Goal: Task Accomplishment & Management: Manage account settings

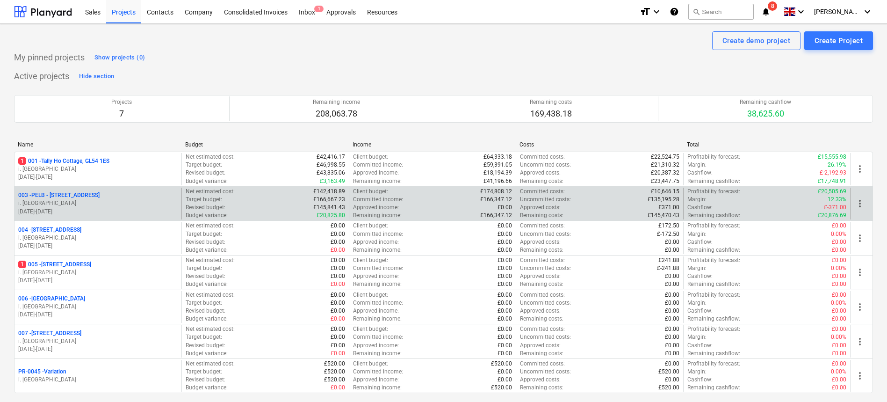
click at [89, 197] on p "003 - PELB - [GEOGRAPHIC_DATA], [GEOGRAPHIC_DATA], GL2 7NE" at bounding box center [58, 195] width 81 height 8
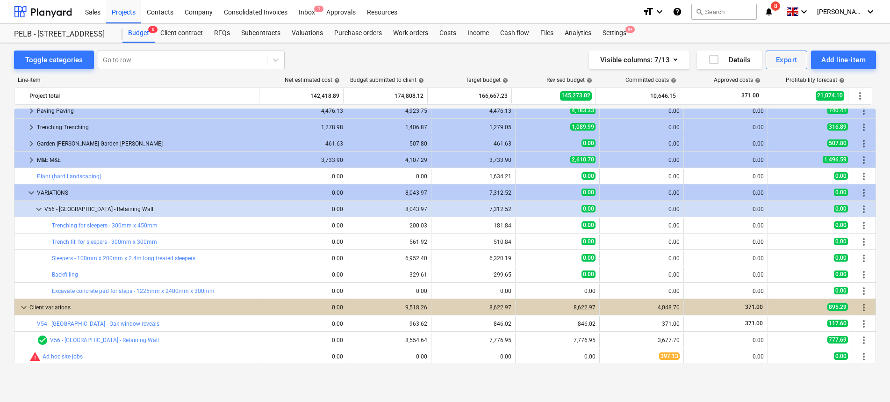
scroll to position [531, 0]
click at [769, 23] on header "Sales Projects Contacts Company Consolidated Invoices Inbox 1 Approvals Resourc…" at bounding box center [445, 21] width 890 height 43
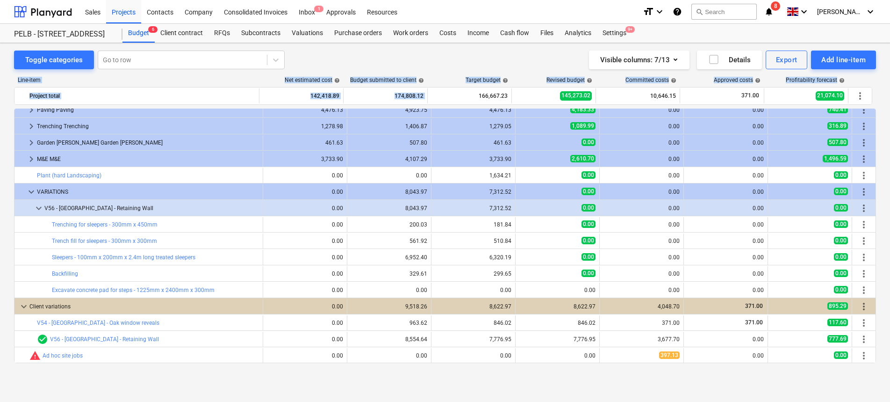
click at [440, 98] on div "Toggle categories Go to row Visible columns : 7/13 Details Export Add line-item…" at bounding box center [445, 212] width 890 height 338
click at [463, 64] on div "Visible columns : 7/13 Details Export Add line-item" at bounding box center [657, 59] width 438 height 19
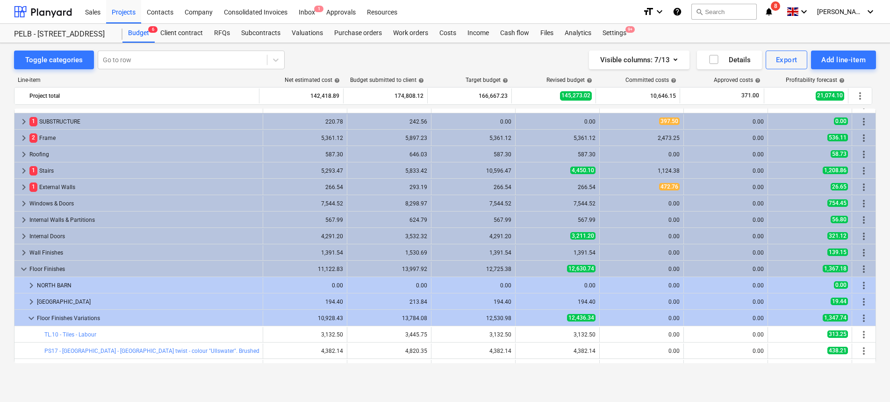
scroll to position [14, 0]
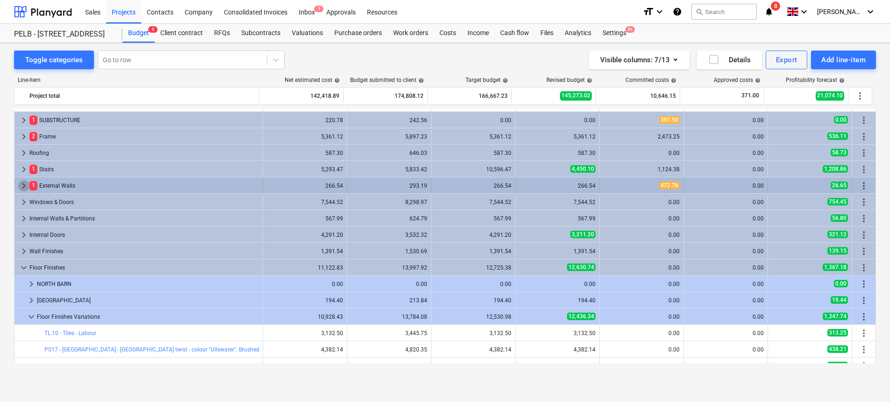
click at [25, 185] on span "keyboard_arrow_right" at bounding box center [23, 185] width 11 height 11
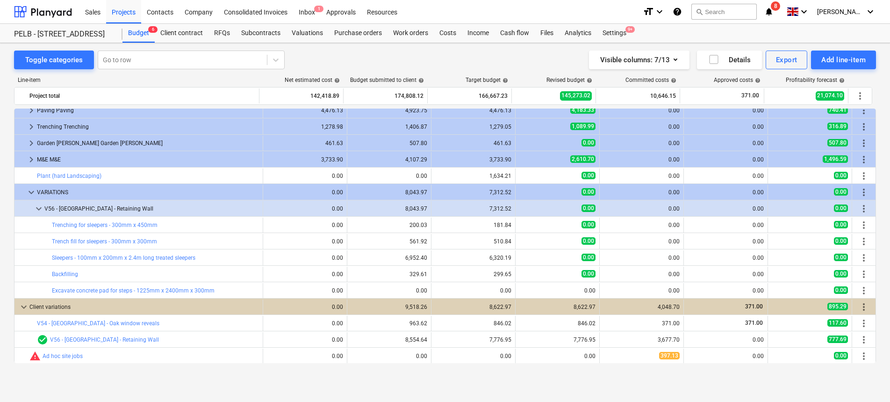
scroll to position [547, 0]
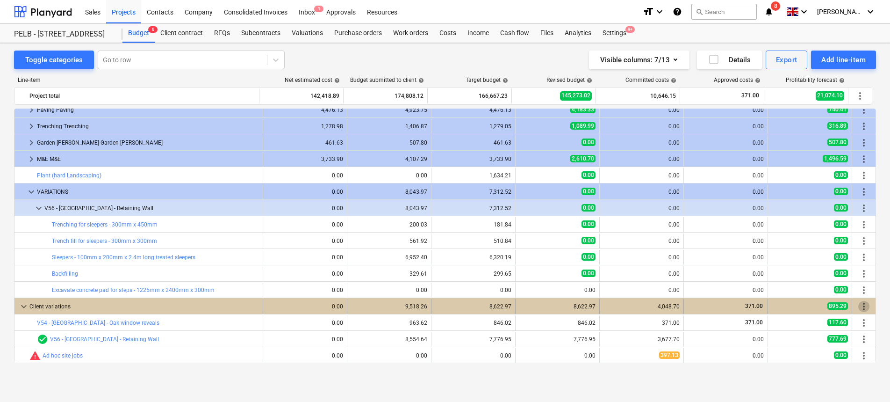
click at [862, 308] on span "more_vert" at bounding box center [863, 306] width 11 height 11
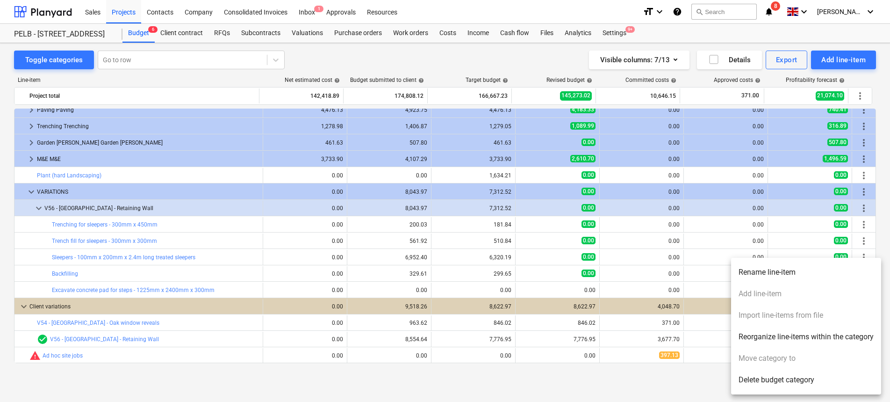
click at [828, 33] on div at bounding box center [445, 201] width 890 height 402
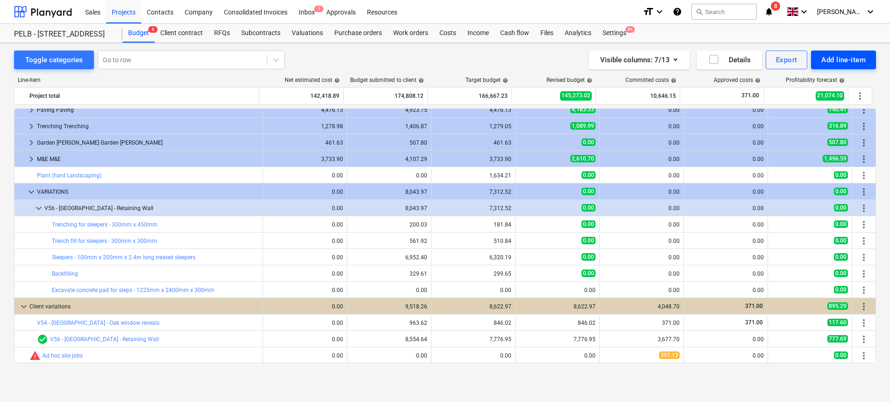
click at [842, 59] on div "Add line-item" at bounding box center [843, 60] width 44 height 12
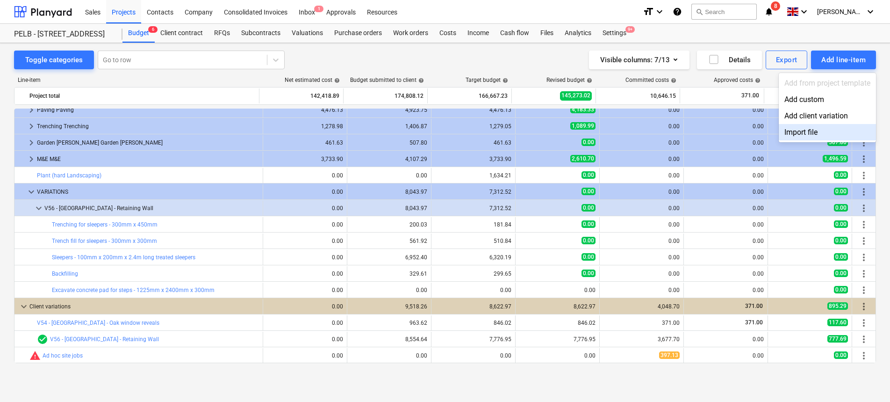
click at [462, 293] on div at bounding box center [445, 201] width 890 height 402
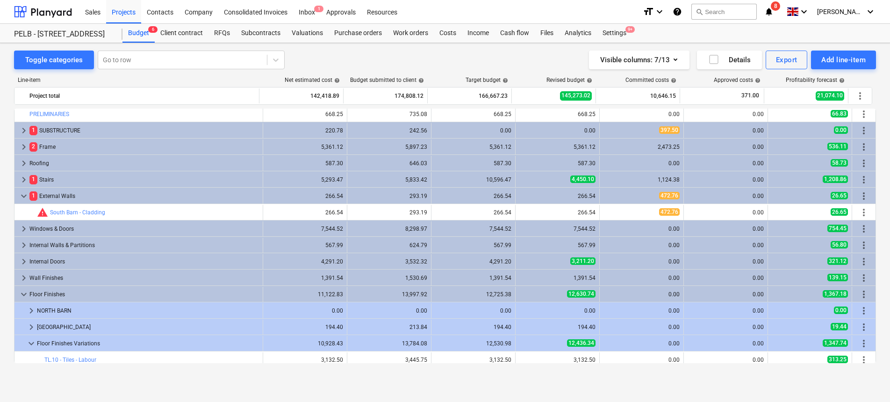
scroll to position [2, 0]
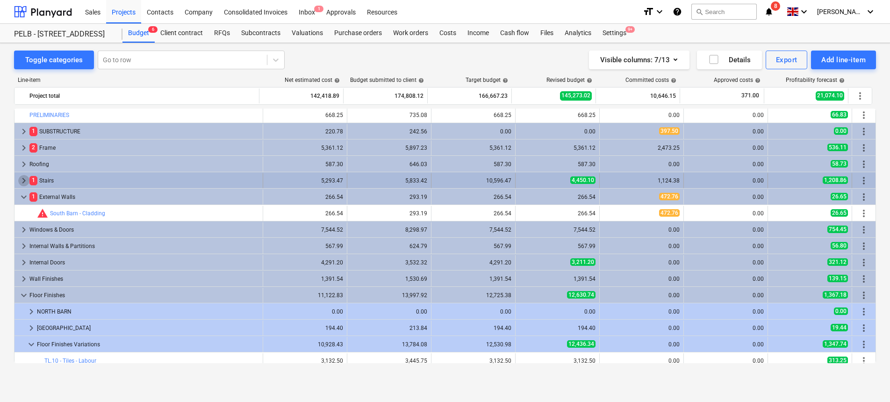
click at [29, 179] on span "keyboard_arrow_right" at bounding box center [23, 180] width 11 height 11
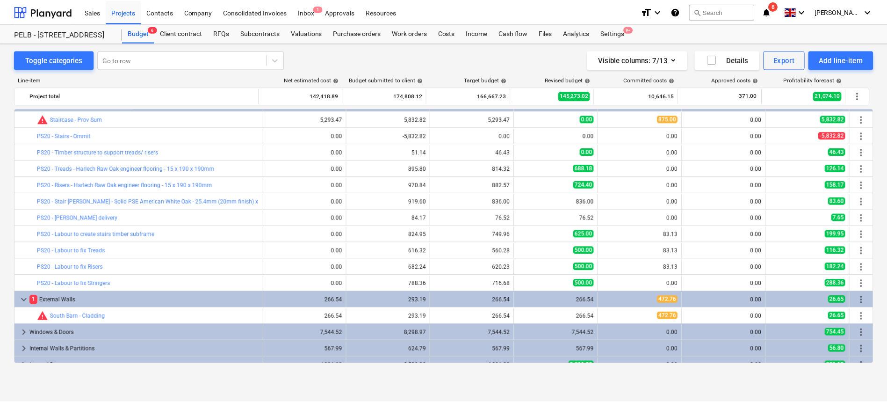
scroll to position [79, 0]
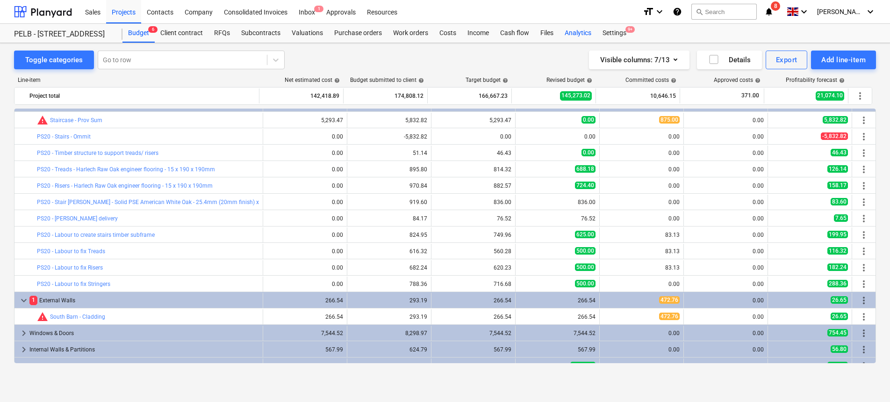
drag, startPoint x: 575, startPoint y: 34, endPoint x: 576, endPoint y: 39, distance: 5.2
click at [575, 34] on div "Analytics" at bounding box center [578, 33] width 38 height 19
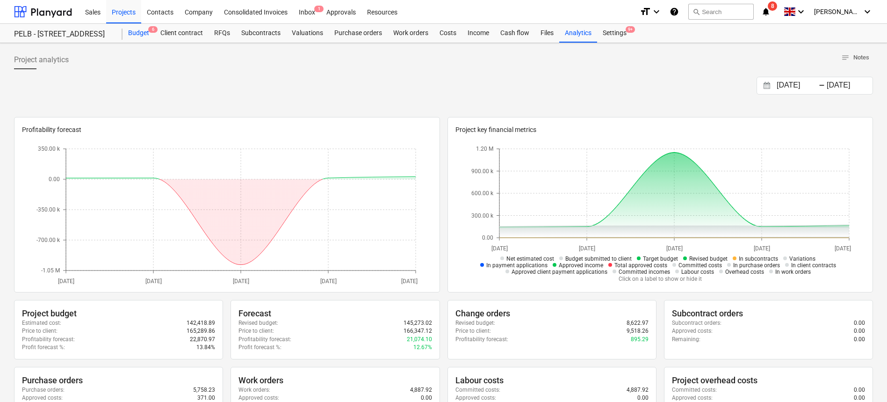
click at [147, 35] on div "Budget 6" at bounding box center [138, 33] width 32 height 19
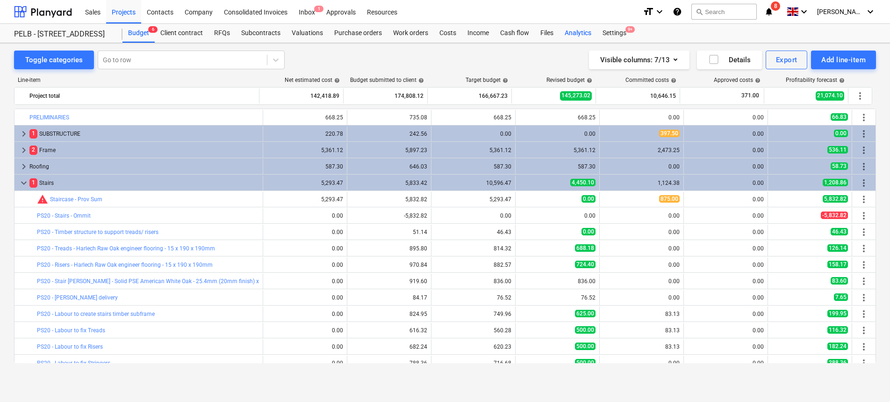
click at [576, 34] on div "Analytics" at bounding box center [578, 33] width 38 height 19
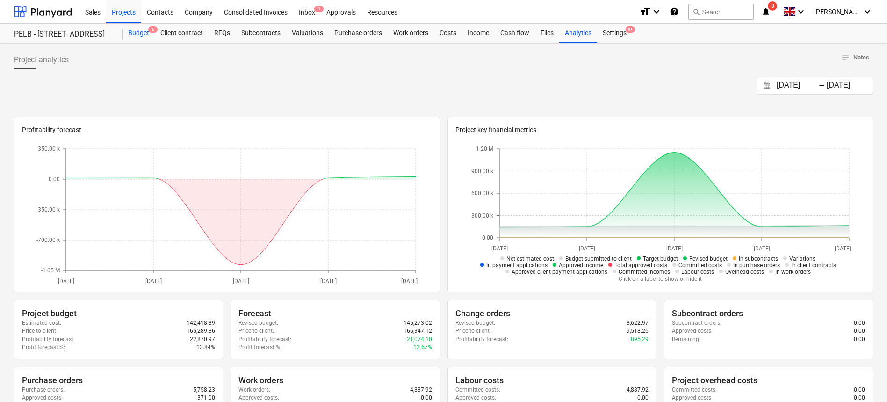
click at [132, 27] on div "Budget 6" at bounding box center [138, 33] width 32 height 19
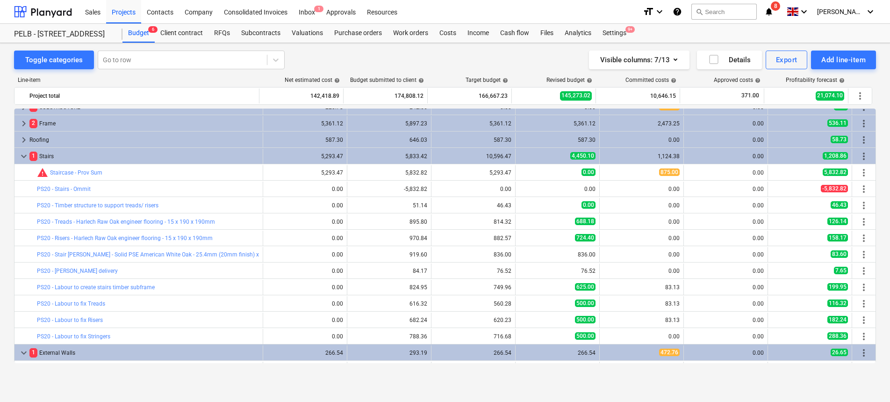
scroll to position [26, 0]
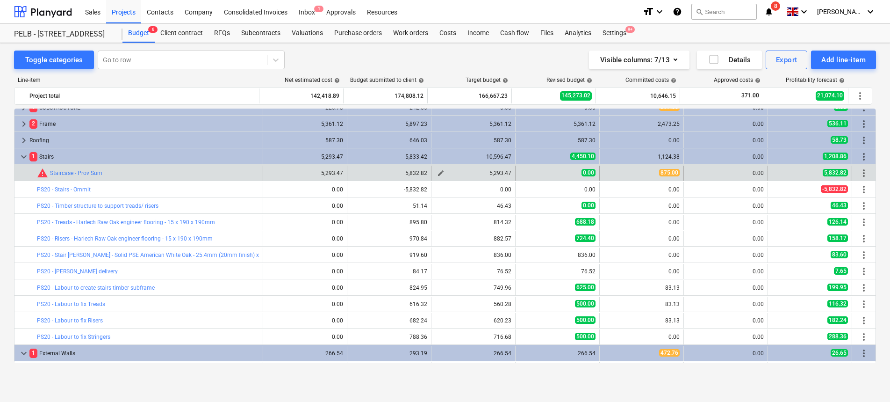
click at [437, 174] on span "edit" at bounding box center [440, 172] width 7 height 7
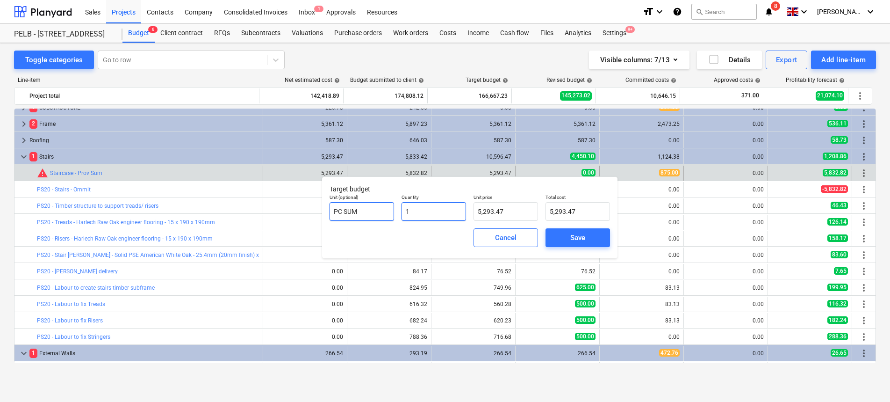
drag, startPoint x: 426, startPoint y: 213, endPoint x: 371, endPoint y: 211, distance: 55.2
click at [371, 211] on div "Unit (optional) PC SUM Quantity 1 Unit price 5,293.47 Total cost 5,293.47" at bounding box center [470, 207] width 288 height 34
type input "0"
type input "0.00"
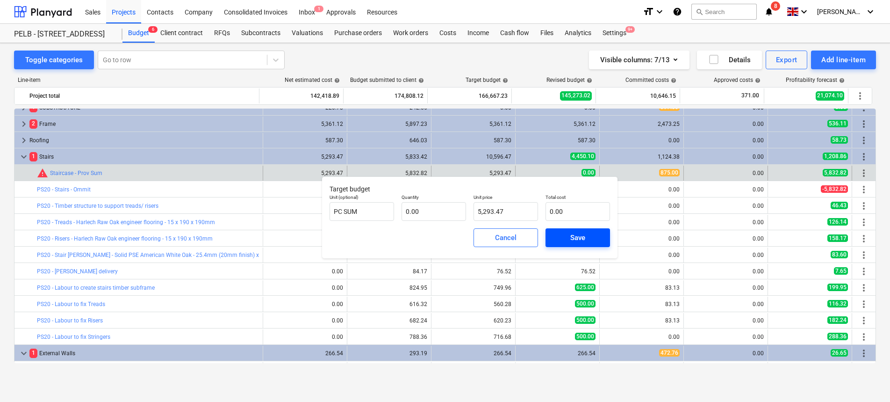
click at [568, 230] on button "Save" at bounding box center [578, 237] width 65 height 19
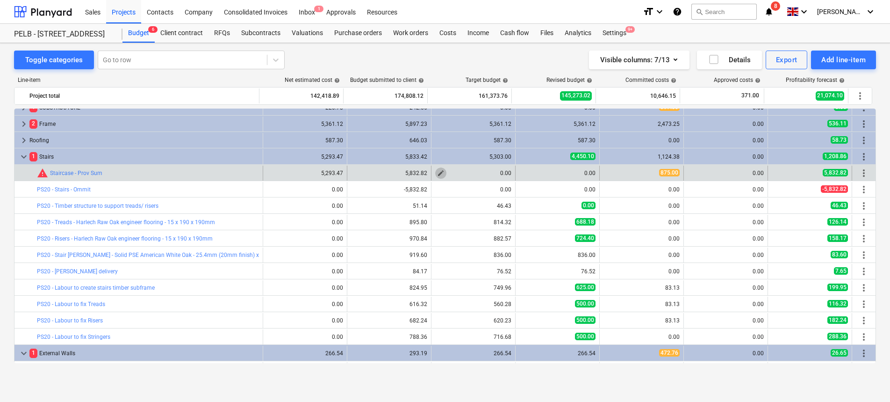
click at [437, 173] on span "edit" at bounding box center [440, 172] width 7 height 7
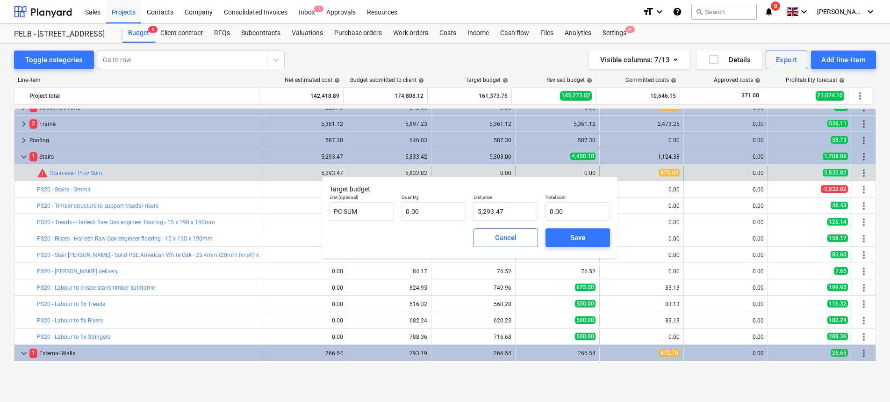
click at [417, 222] on div "Quantity 0.00" at bounding box center [434, 207] width 72 height 34
click at [420, 216] on input "text" at bounding box center [434, 211] width 65 height 19
type input "1"
type input "5,293.47"
type input "1.00"
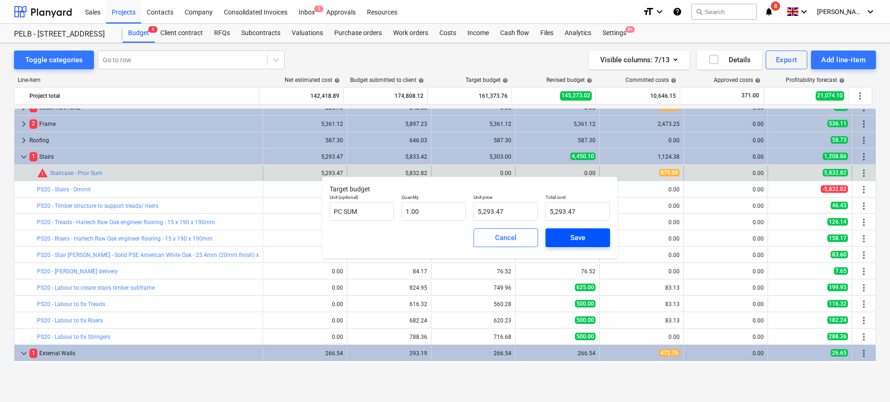
click at [589, 239] on span "Save" at bounding box center [578, 237] width 42 height 12
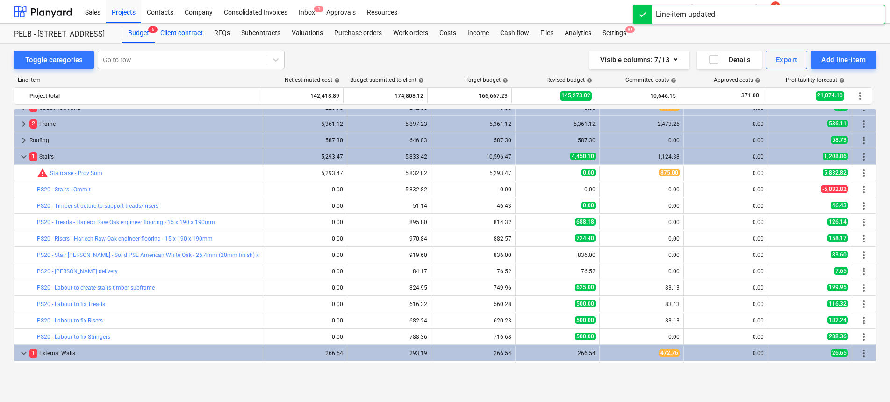
click at [180, 33] on div "Client contract" at bounding box center [182, 33] width 54 height 19
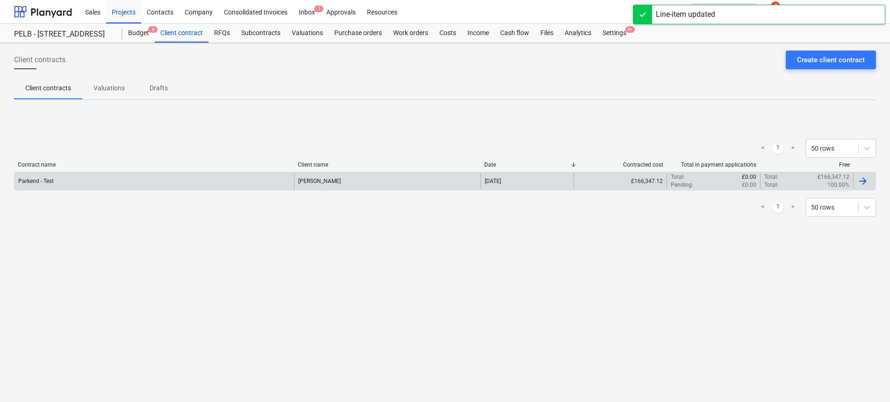
click at [275, 181] on div "Parkend - Test" at bounding box center [154, 181] width 280 height 16
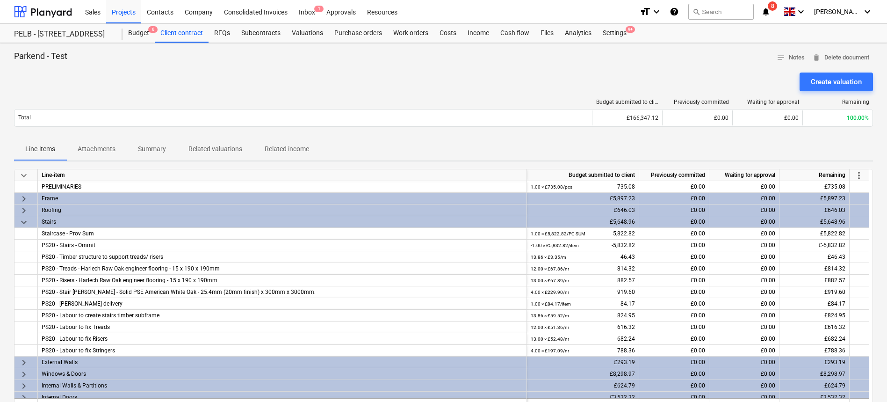
click at [862, 174] on span "more_vert" at bounding box center [858, 175] width 11 height 11
click at [842, 175] on li "Amend line items" at bounding box center [846, 176] width 72 height 22
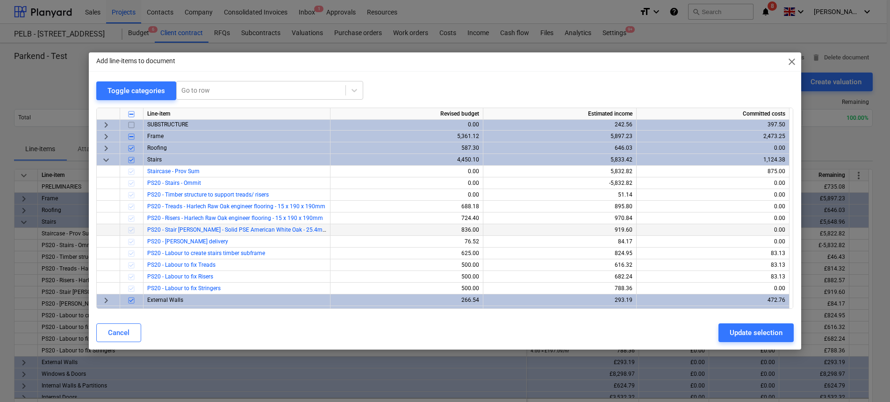
scroll to position [12, 0]
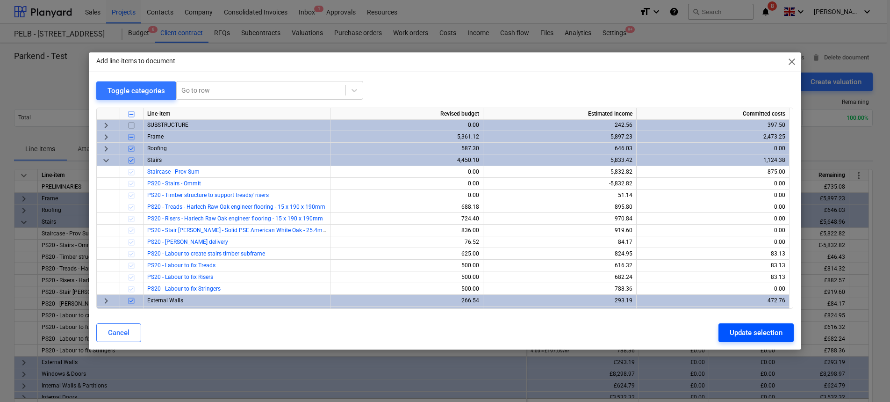
click at [761, 338] on div "Update selection" at bounding box center [756, 332] width 53 height 12
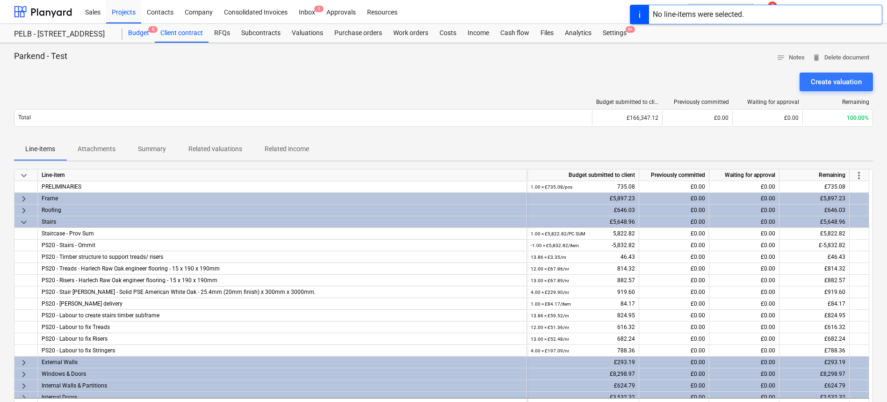
click at [128, 33] on div "Budget 6" at bounding box center [138, 33] width 32 height 19
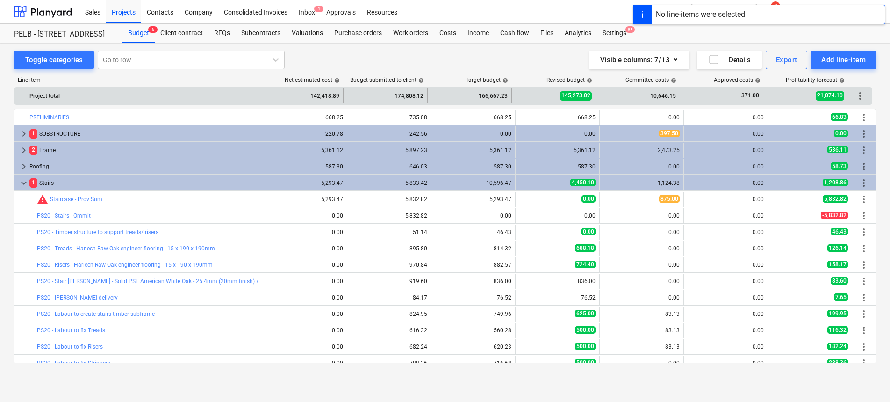
scroll to position [26, 0]
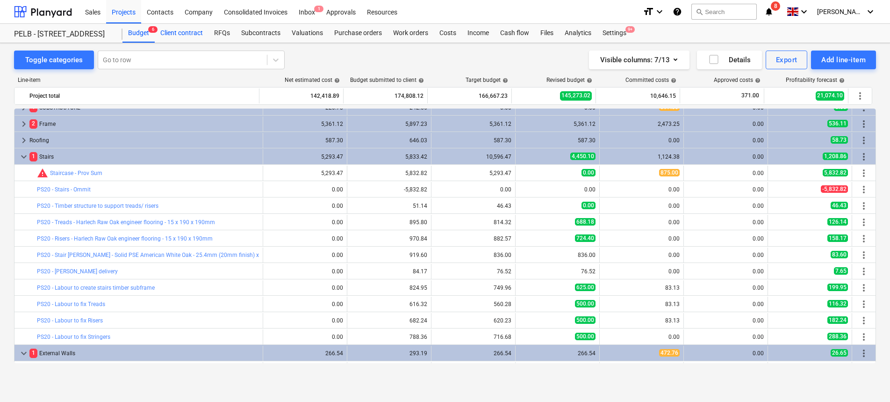
click at [182, 31] on div "Client contract" at bounding box center [182, 33] width 54 height 19
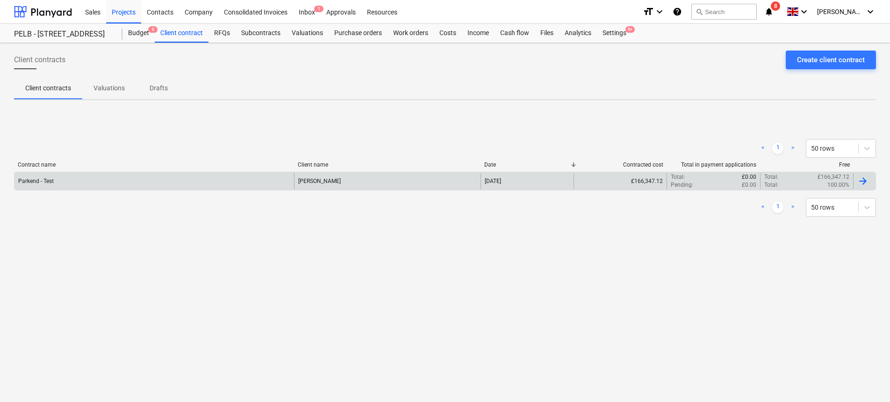
click at [178, 186] on div "Parkend - Test" at bounding box center [154, 181] width 280 height 16
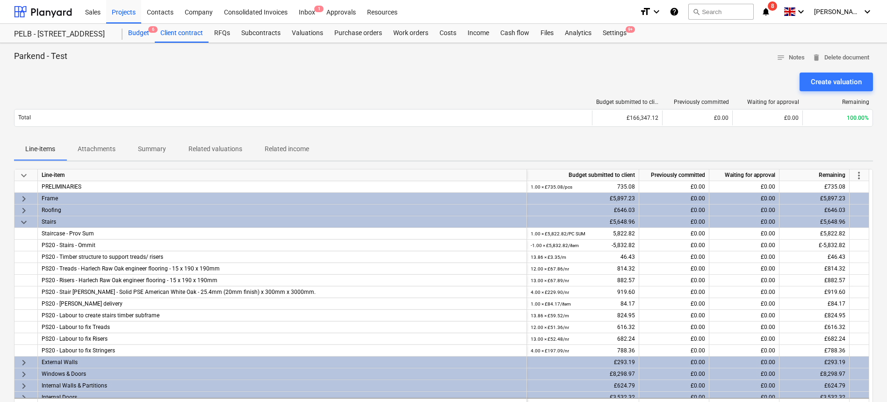
click at [140, 32] on div "Budget 6" at bounding box center [138, 33] width 32 height 19
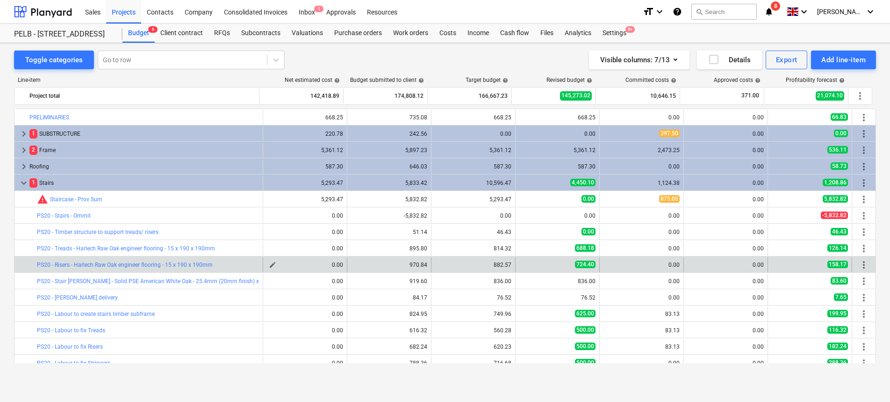
scroll to position [26, 0]
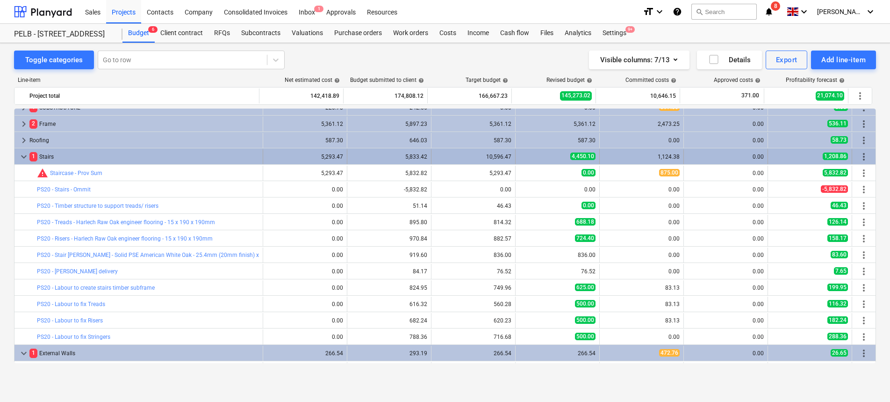
click at [402, 154] on div "5,833.42" at bounding box center [389, 156] width 76 height 7
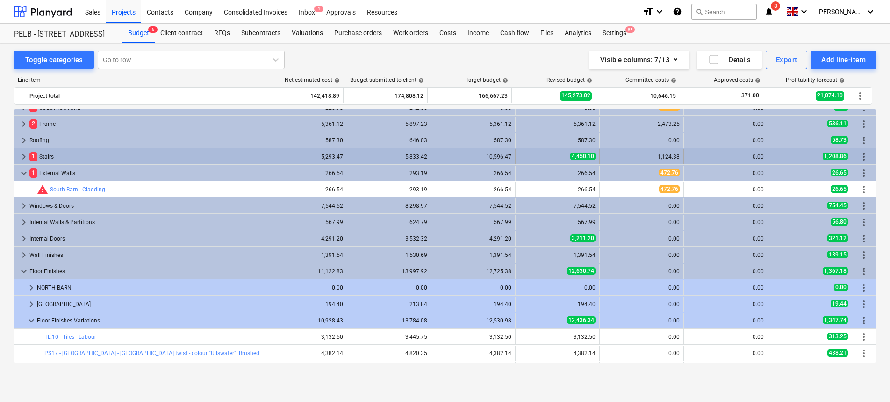
click at [369, 157] on div "5,833.42" at bounding box center [389, 156] width 76 height 7
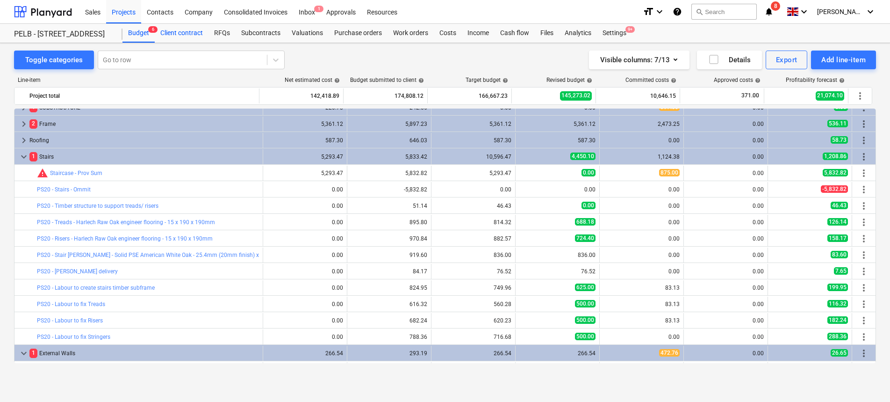
click at [187, 33] on div "Client contract" at bounding box center [182, 33] width 54 height 19
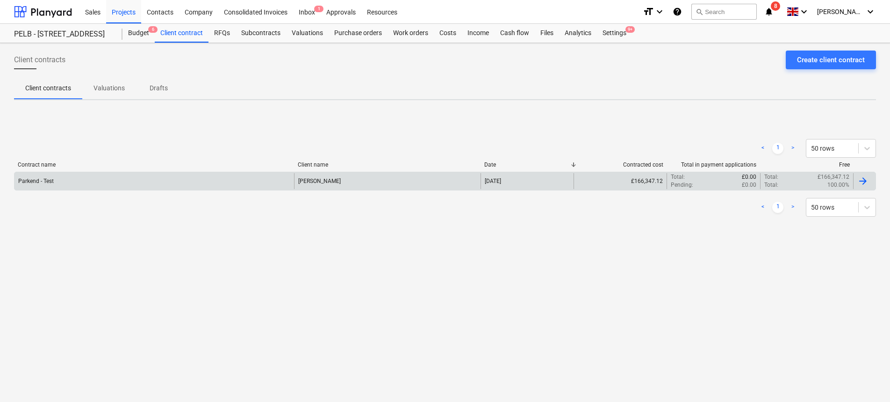
click at [154, 176] on div "Parkend - Test" at bounding box center [154, 181] width 280 height 16
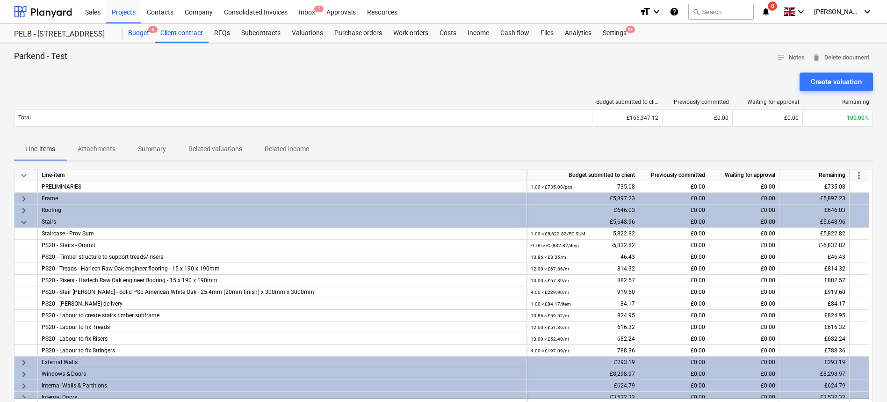
click at [139, 36] on div "Budget 6" at bounding box center [138, 33] width 32 height 19
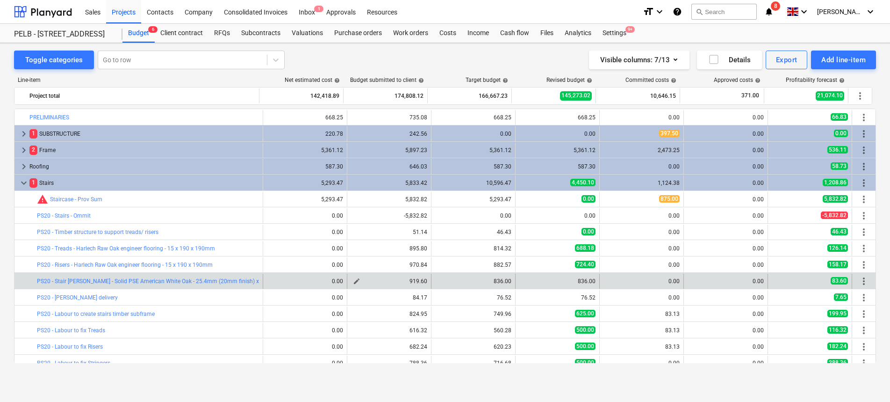
scroll to position [26, 0]
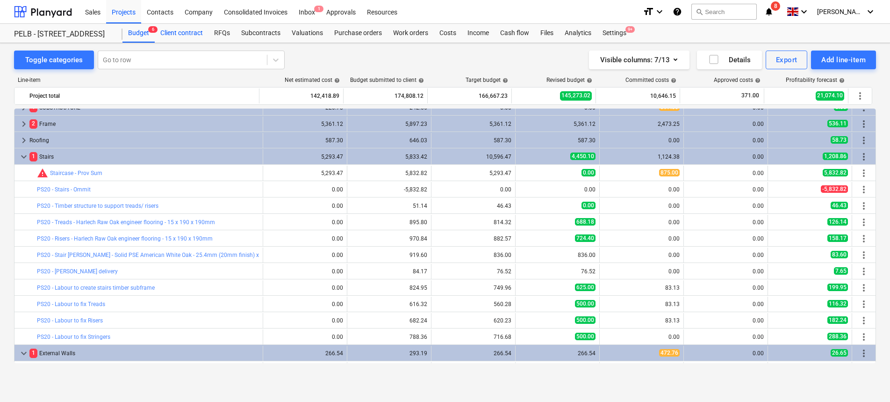
click at [185, 34] on div "Client contract" at bounding box center [182, 33] width 54 height 19
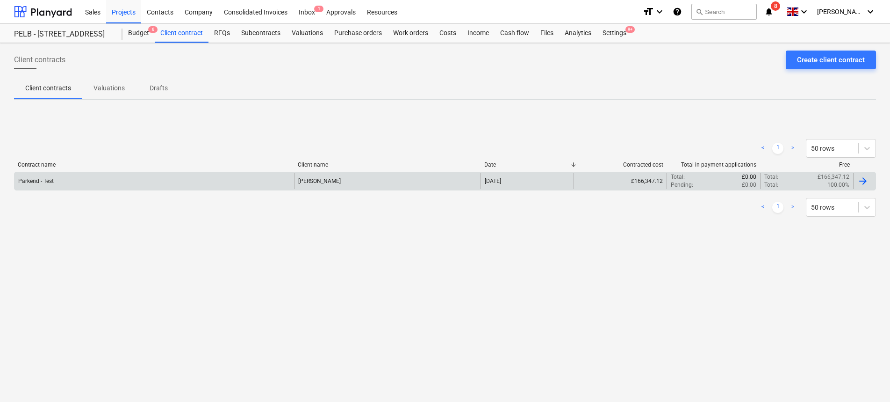
click at [170, 175] on div "Parkend - Test" at bounding box center [154, 181] width 280 height 16
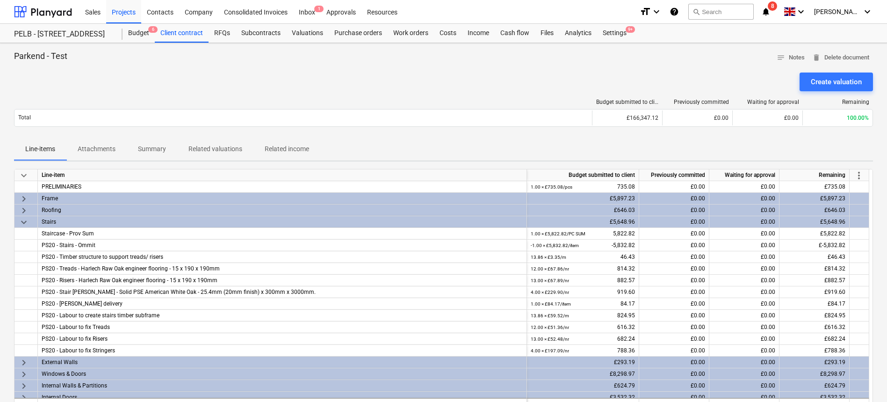
click at [861, 171] on span "more_vert" at bounding box center [858, 175] width 11 height 11
drag, startPoint x: 855, startPoint y: 171, endPoint x: 797, endPoint y: 169, distance: 57.5
click at [855, 171] on li "Amend line items" at bounding box center [846, 176] width 72 height 22
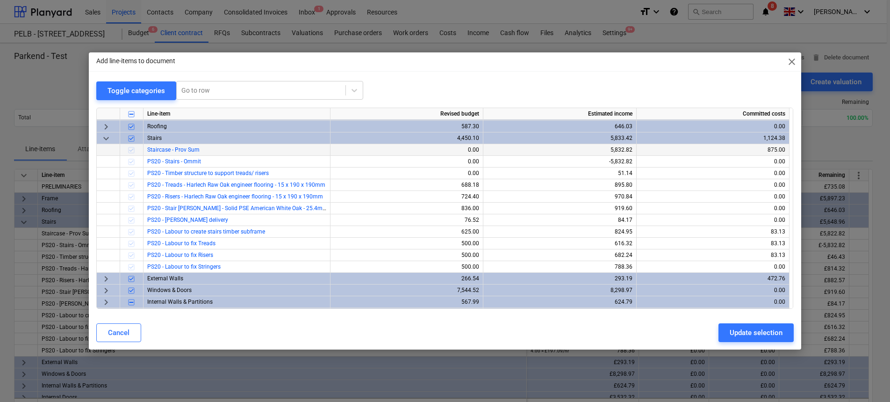
scroll to position [17, 0]
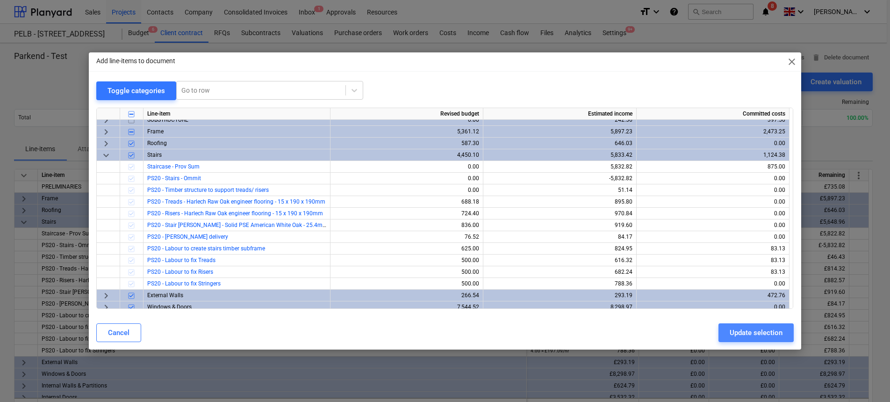
click at [740, 336] on div "Update selection" at bounding box center [756, 332] width 53 height 12
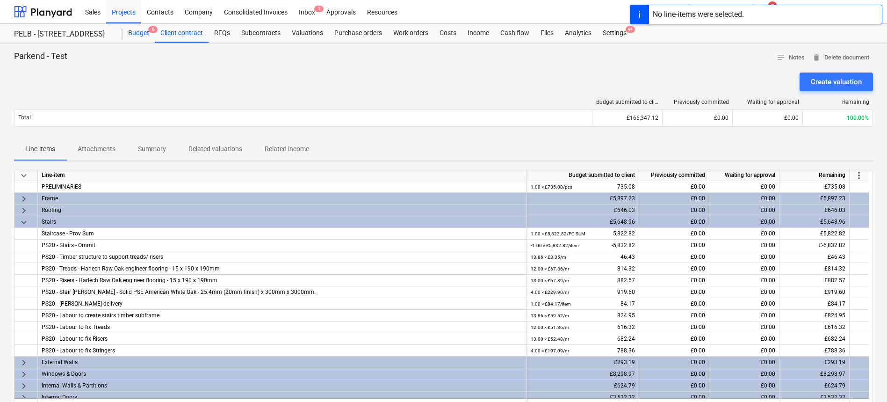
click at [140, 32] on div "Budget 6" at bounding box center [138, 33] width 32 height 19
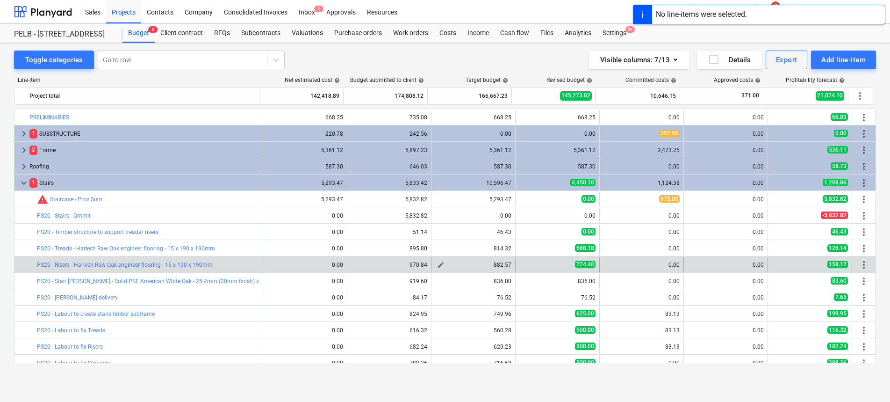
scroll to position [26, 0]
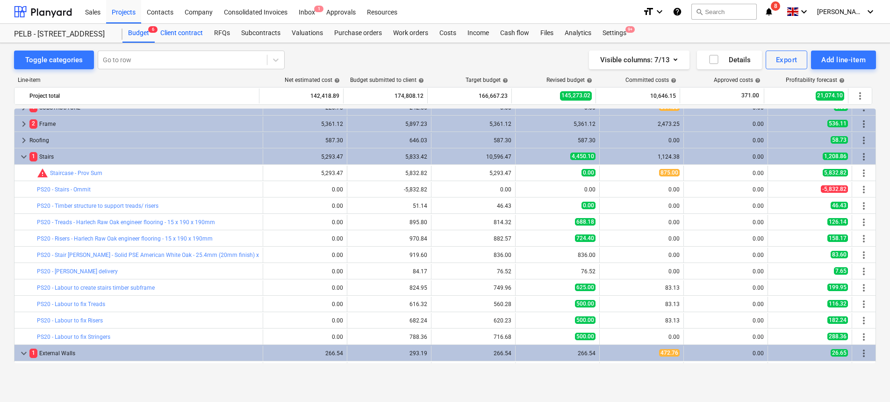
click at [180, 42] on div "Client contract" at bounding box center [182, 33] width 54 height 19
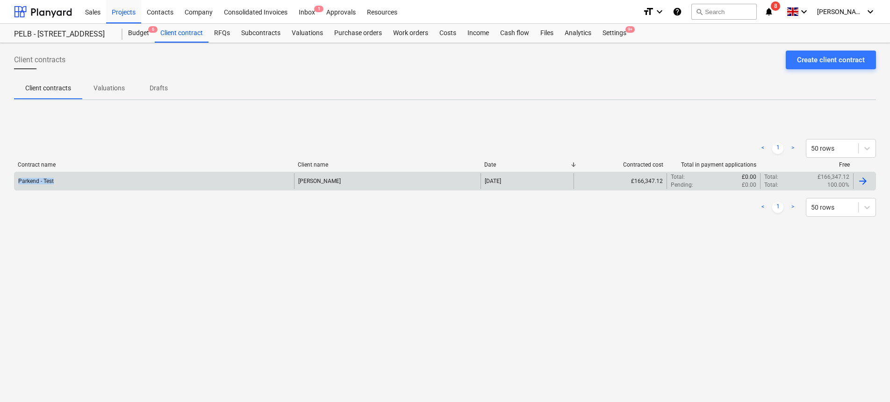
click at [164, 178] on div "Parkend - Test" at bounding box center [154, 181] width 280 height 16
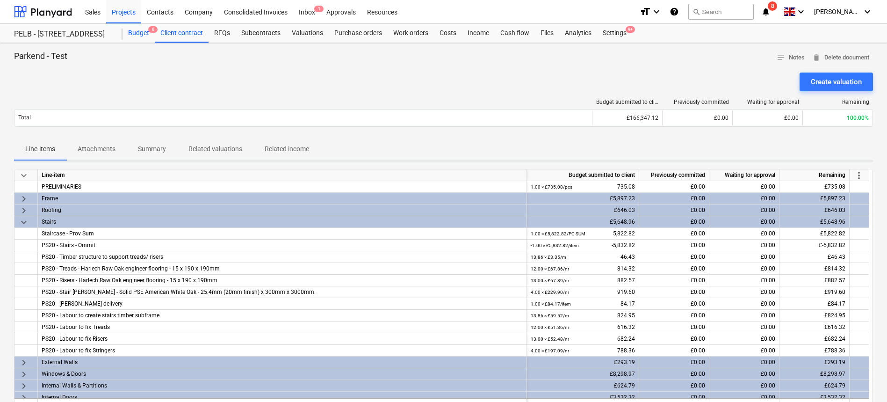
click at [144, 32] on div "Budget 6" at bounding box center [138, 33] width 32 height 19
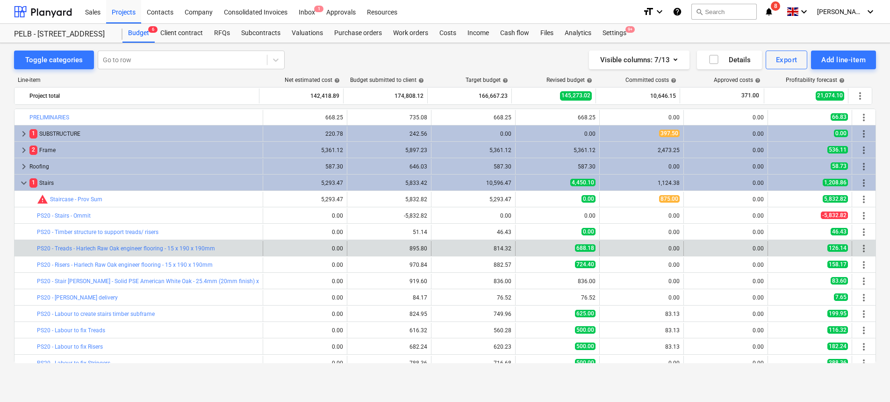
scroll to position [26, 0]
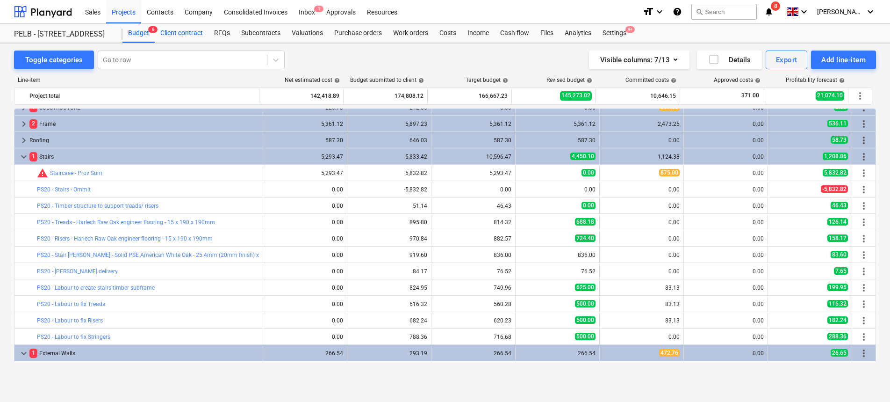
click at [180, 33] on div "Client contract" at bounding box center [182, 33] width 54 height 19
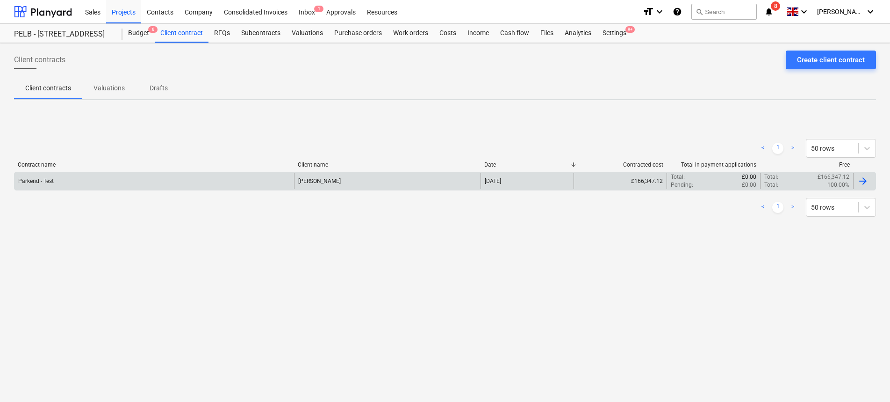
click at [249, 180] on div "Parkend - Test" at bounding box center [154, 181] width 280 height 16
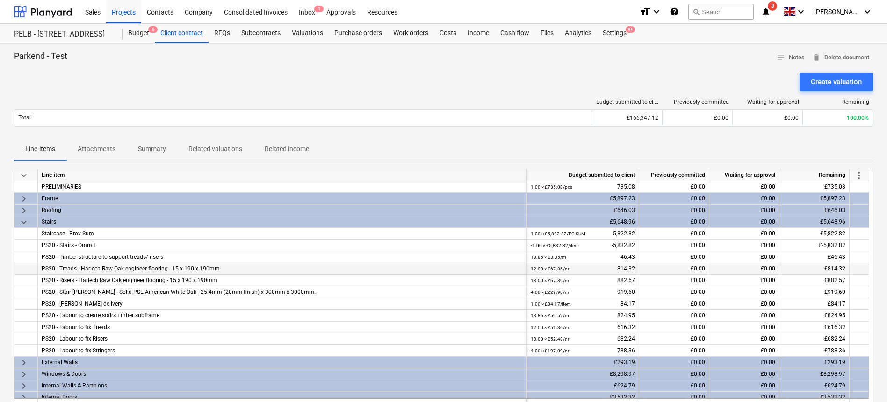
click at [607, 273] on div "12.00 × £67.86 / nr 814.32" at bounding box center [583, 269] width 104 height 12
click at [626, 266] on div "12.00 × £67.86 / nr 814.32" at bounding box center [583, 269] width 104 height 12
click at [628, 267] on div "12.00 × £67.86 / nr 814.32" at bounding box center [583, 269] width 104 height 12
click at [615, 269] on div "12.00 × £67.86 / nr 814.32" at bounding box center [583, 269] width 104 height 12
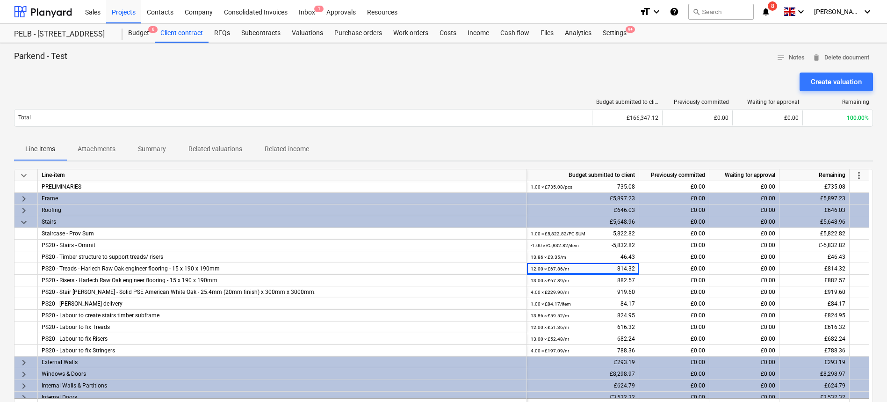
click at [858, 172] on span "more_vert" at bounding box center [858, 175] width 11 height 11
click at [862, 175] on li "Amend line items" at bounding box center [846, 176] width 72 height 22
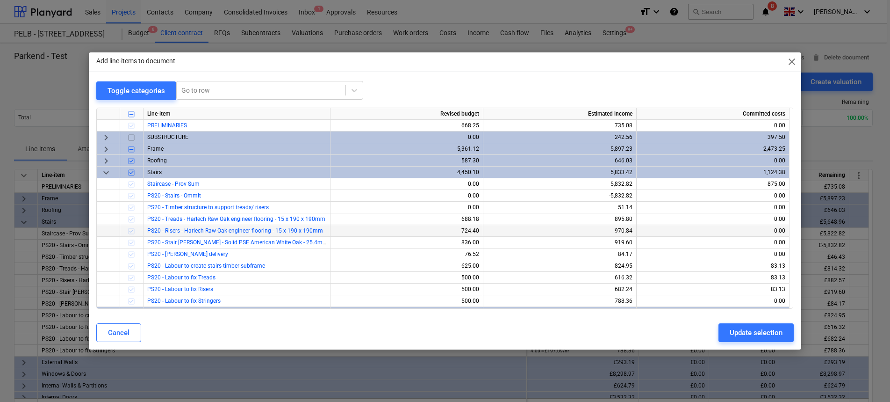
click at [421, 236] on div "724.40" at bounding box center [406, 231] width 145 height 12
click at [461, 229] on div "724.40" at bounding box center [406, 231] width 145 height 12
drag, startPoint x: 461, startPoint y: 229, endPoint x: 485, endPoint y: 229, distance: 23.8
click at [0, 0] on div "PS20 - Risers - Harlech Raw Oak engineer flooring - 15 x 190 x 190mm 724.40 970…" at bounding box center [0, 0] width 0 height 0
click at [788, 57] on span "close" at bounding box center [791, 61] width 11 height 11
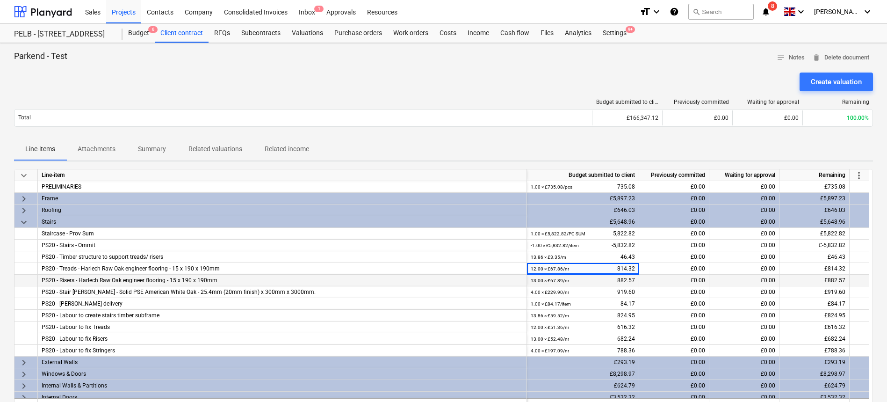
click at [605, 280] on div "13.00 × £67.89 / nr 882.57" at bounding box center [583, 280] width 104 height 12
drag, startPoint x: 582, startPoint y: 350, endPoint x: 581, endPoint y: 280, distance: 69.7
click at [582, 349] on div "4.00 × £197.09 / nr 788.36" at bounding box center [583, 351] width 104 height 12
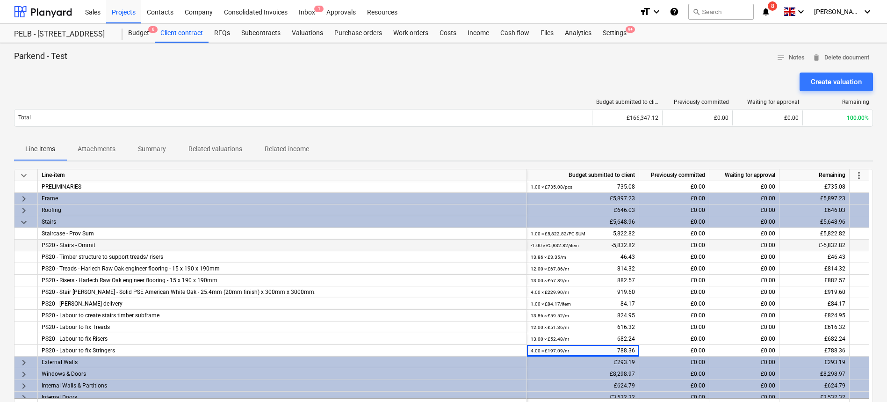
click at [581, 241] on div "-1.00 × £5,832.82 / item -5,832.82" at bounding box center [583, 245] width 104 height 12
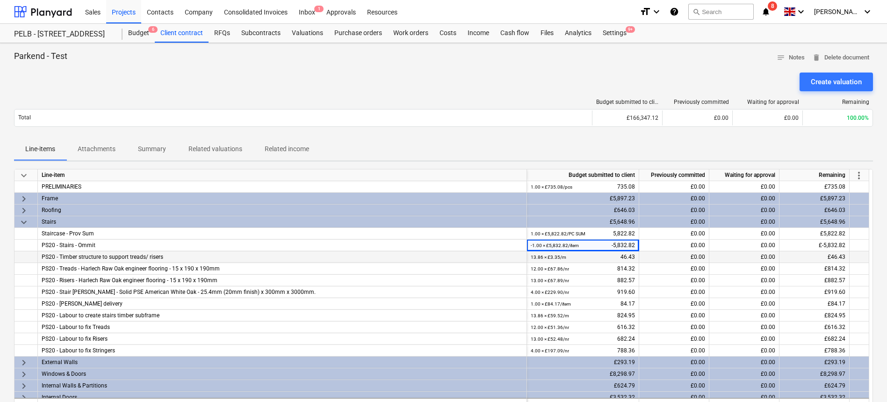
click at [570, 253] on div "13.86 × £3.35 / m 46.43" at bounding box center [583, 257] width 104 height 12
click at [855, 173] on span "more_vert" at bounding box center [858, 175] width 11 height 11
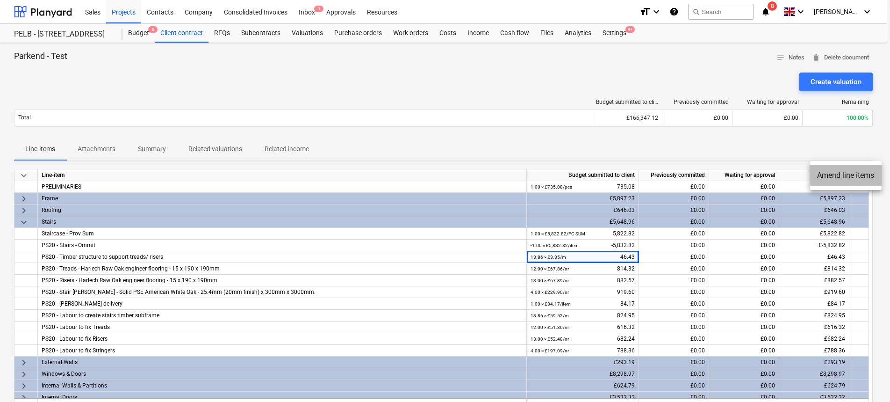
click at [846, 176] on li "Amend line items" at bounding box center [846, 176] width 72 height 22
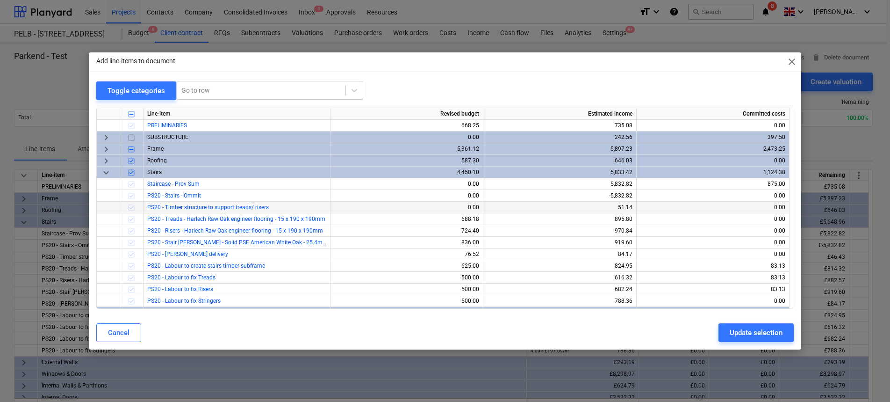
click at [137, 208] on div at bounding box center [131, 207] width 23 height 12
click at [132, 216] on div at bounding box center [131, 219] width 23 height 12
click at [131, 235] on div at bounding box center [131, 231] width 23 height 12
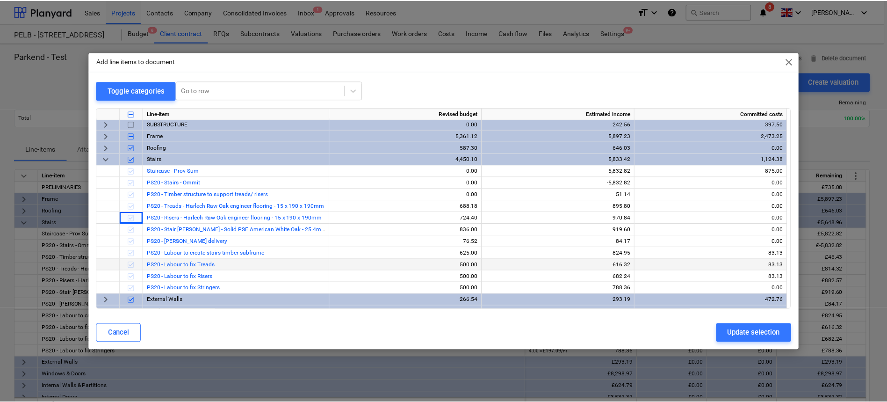
scroll to position [15, 0]
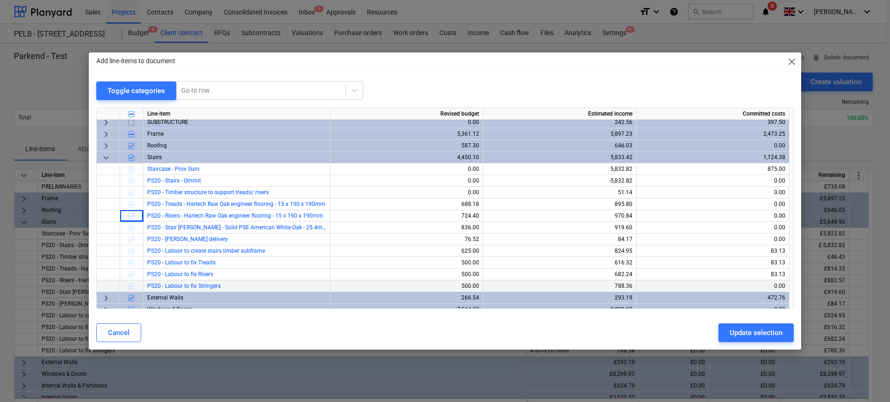
click at [130, 284] on div at bounding box center [131, 286] width 23 height 12
click at [105, 325] on button "Cancel" at bounding box center [118, 332] width 45 height 19
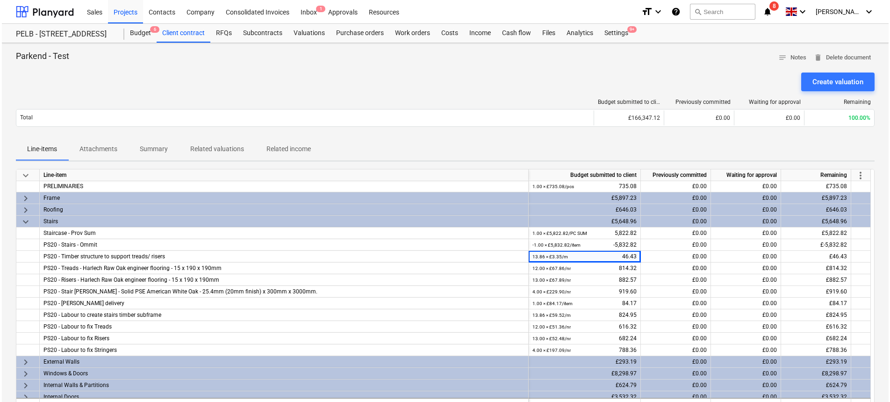
scroll to position [0, 0]
drag, startPoint x: 725, startPoint y: 269, endPoint x: 762, endPoint y: 265, distance: 37.6
click at [725, 269] on div "£0.00" at bounding box center [744, 269] width 70 height 12
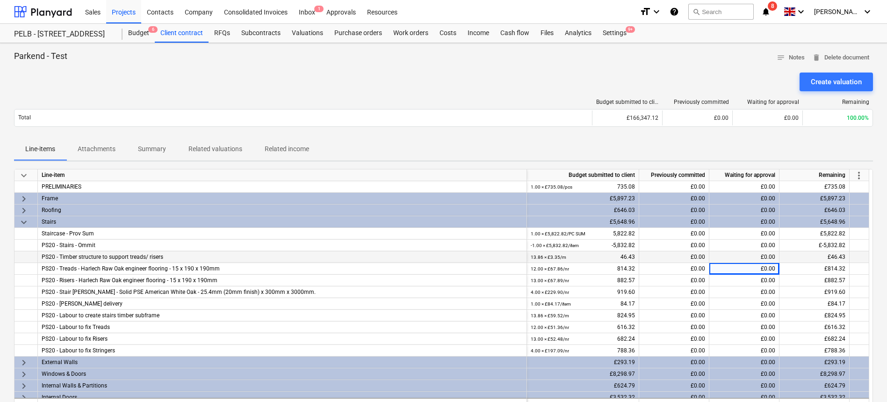
click at [722, 253] on div "£0.00" at bounding box center [744, 257] width 70 height 12
click at [682, 253] on div "£0.00" at bounding box center [674, 257] width 70 height 12
click at [695, 256] on div "£0.00" at bounding box center [674, 257] width 70 height 12
click at [577, 264] on div "12.00 × £67.86 / nr 814.32" at bounding box center [583, 269] width 104 height 12
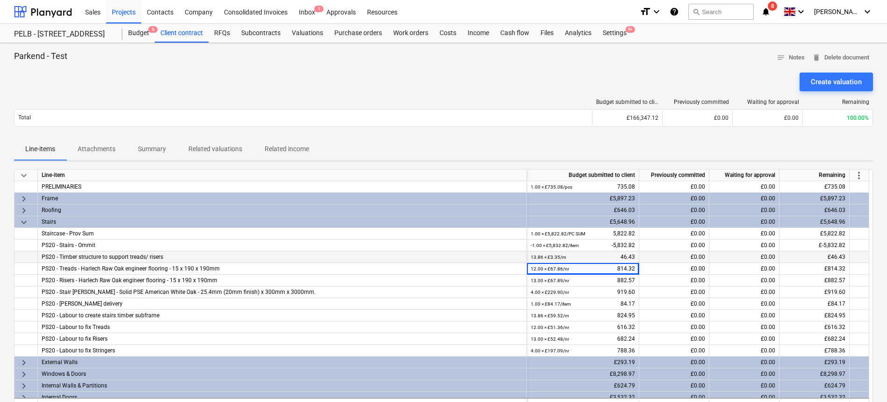
click at [579, 259] on div "13.86 × £3.35 / m 46.43" at bounding box center [583, 257] width 104 height 12
click at [631, 254] on div "13.86 × £3.35 / m 46.43" at bounding box center [583, 257] width 104 height 12
click at [860, 173] on span "more_vert" at bounding box center [858, 175] width 11 height 11
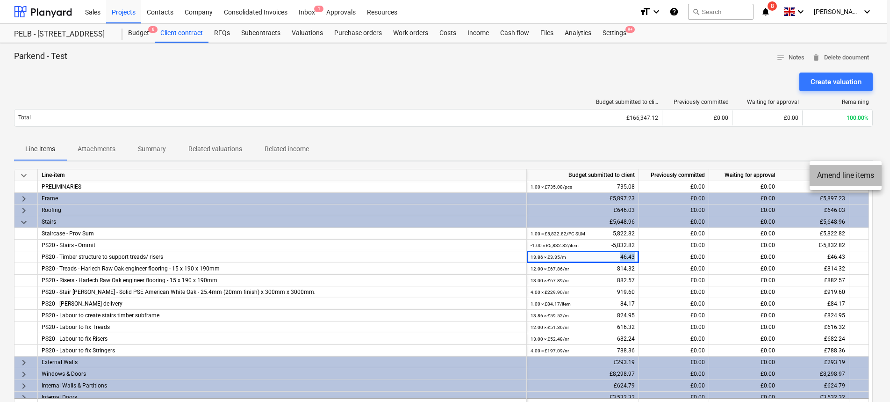
click at [834, 172] on li "Amend line items" at bounding box center [846, 176] width 72 height 22
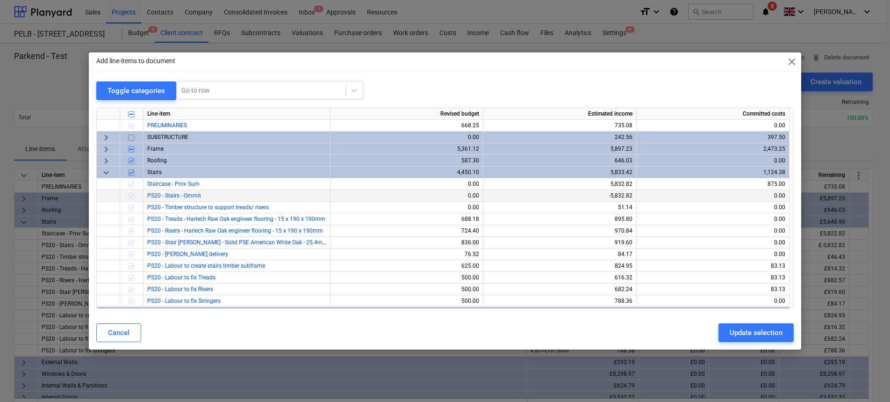
click at [157, 193] on span "PS20 - Stairs - Ommit" at bounding box center [174, 195] width 54 height 7
click at [453, 218] on div "688.18" at bounding box center [406, 219] width 145 height 12
drag, startPoint x: 462, startPoint y: 219, endPoint x: 503, endPoint y: 223, distance: 40.9
click at [0, 0] on div "PS20 - Treads - Harlech Raw Oak engineer flooring - 15 x 190 x 190mm 688.18 895…" at bounding box center [0, 0] width 0 height 0
click at [523, 78] on div "Add line-items to document close Toggle categories Go to row Line-item Revised …" at bounding box center [445, 200] width 712 height 297
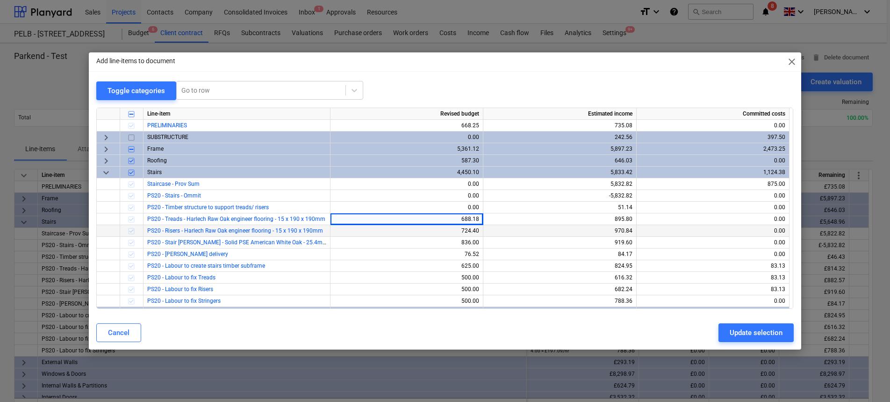
click at [462, 229] on div "724.40" at bounding box center [406, 231] width 145 height 12
click at [462, 241] on div "836.00" at bounding box center [406, 243] width 145 height 12
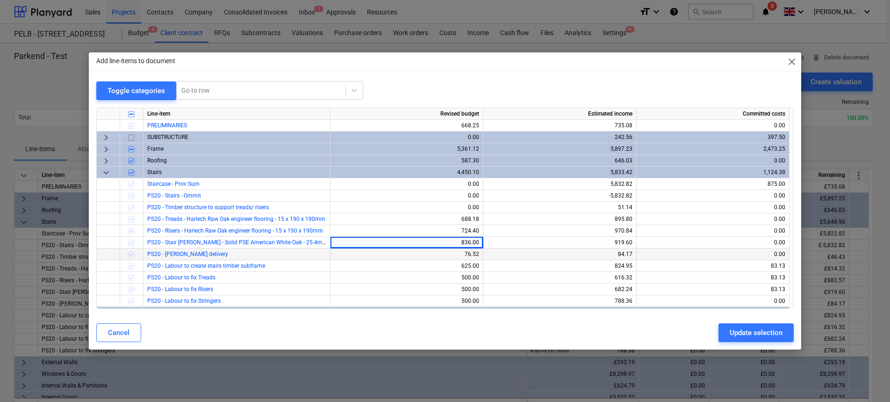
click at [468, 251] on div "76.52" at bounding box center [406, 254] width 145 height 12
click at [462, 240] on div "836.00" at bounding box center [406, 243] width 145 height 12
click at [462, 241] on div "836.00" at bounding box center [406, 243] width 145 height 12
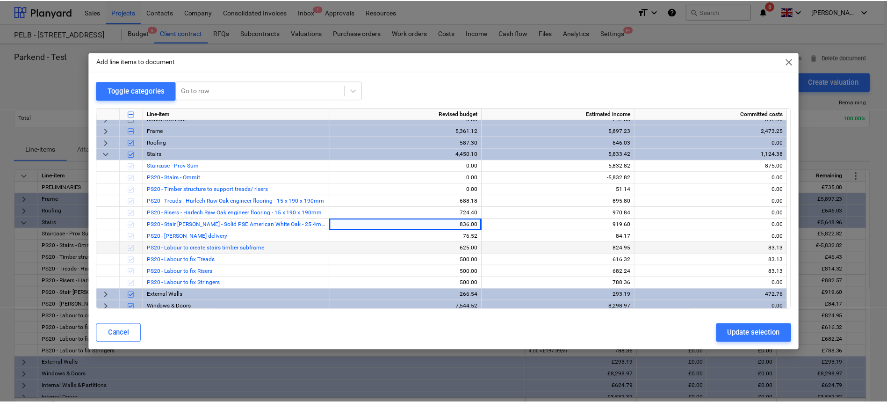
scroll to position [16, 0]
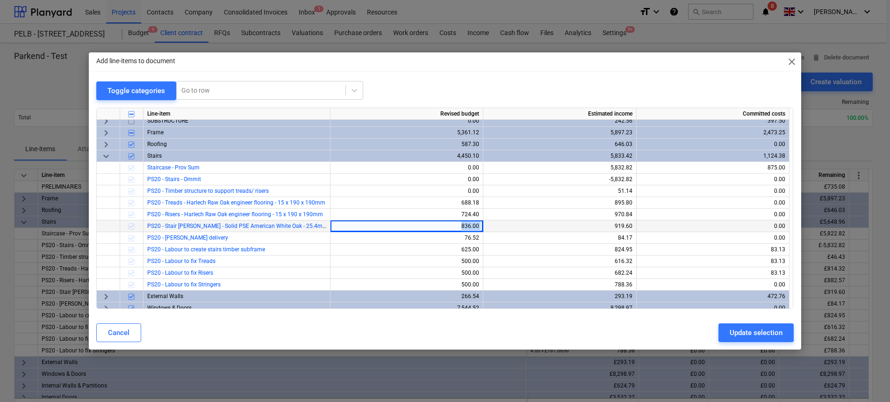
drag, startPoint x: 461, startPoint y: 229, endPoint x: 497, endPoint y: 225, distance: 36.7
click at [0, 0] on div "PS20 - Stair [PERSON_NAME] - Solid PSE American White Oak - 25.4mm (20mm finish…" at bounding box center [0, 0] width 0 height 0
click at [457, 225] on div "836.00" at bounding box center [406, 226] width 145 height 12
click at [421, 207] on div "688.18" at bounding box center [406, 203] width 145 height 12
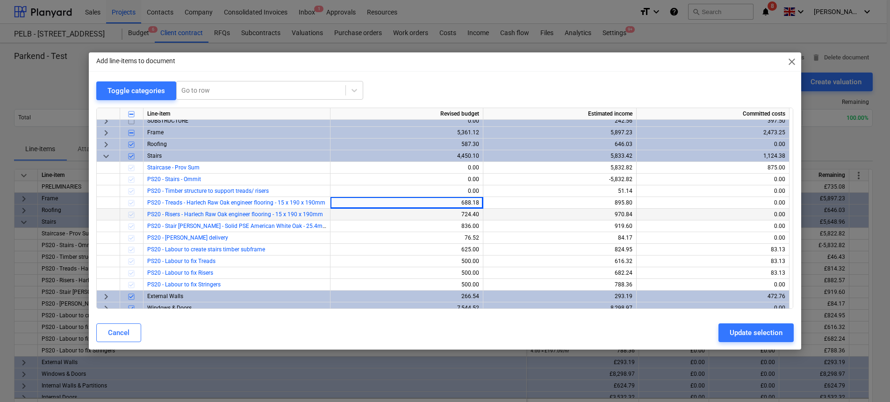
click at [490, 215] on div "970.84" at bounding box center [559, 214] width 145 height 12
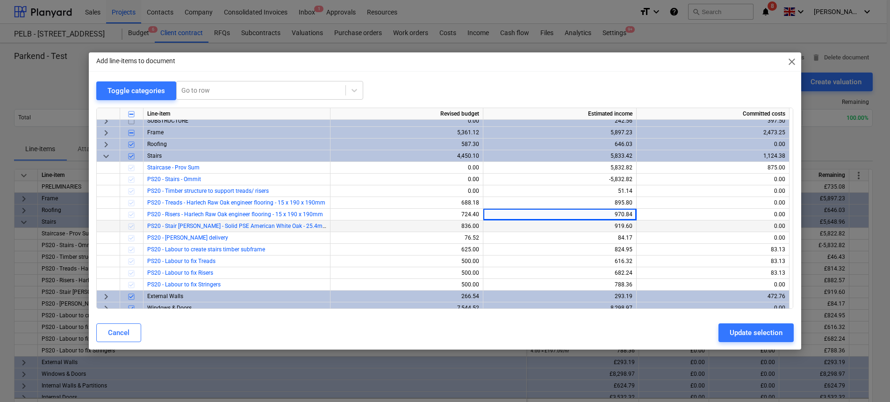
click at [460, 223] on div "836.00" at bounding box center [406, 226] width 145 height 12
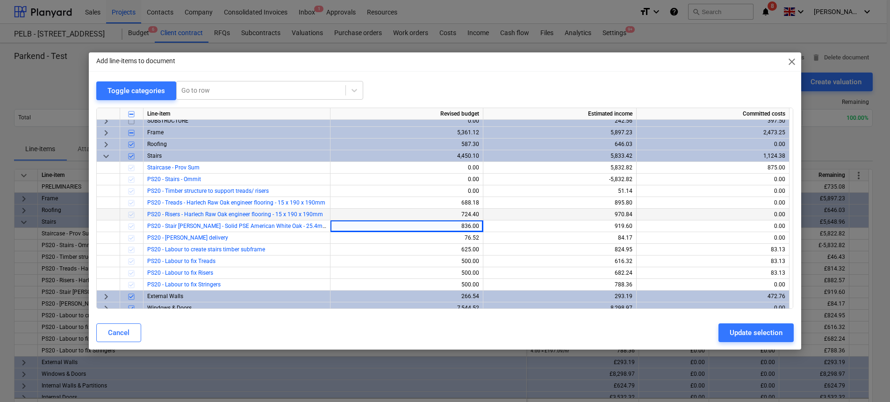
click at [466, 215] on div "724.40" at bounding box center [406, 214] width 145 height 12
click at [629, 211] on div "970.84" at bounding box center [559, 214] width 145 height 12
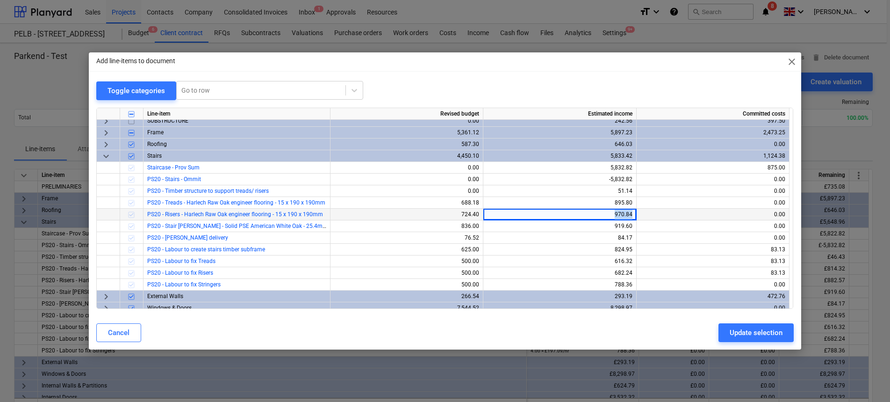
click at [629, 211] on div "970.84" at bounding box center [559, 214] width 145 height 12
click at [689, 215] on div "0.00" at bounding box center [712, 214] width 145 height 12
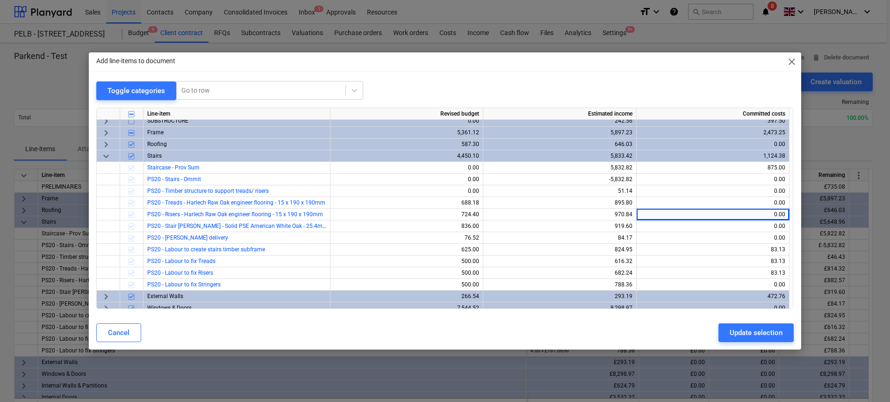
click at [789, 61] on span "close" at bounding box center [791, 61] width 11 height 11
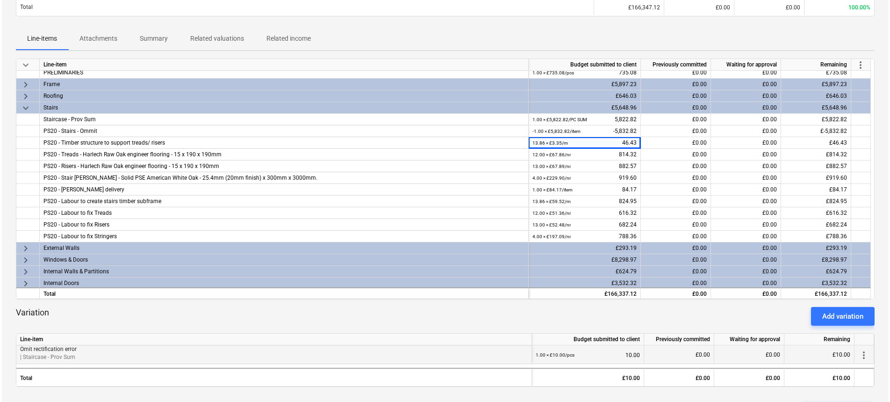
scroll to position [0, 0]
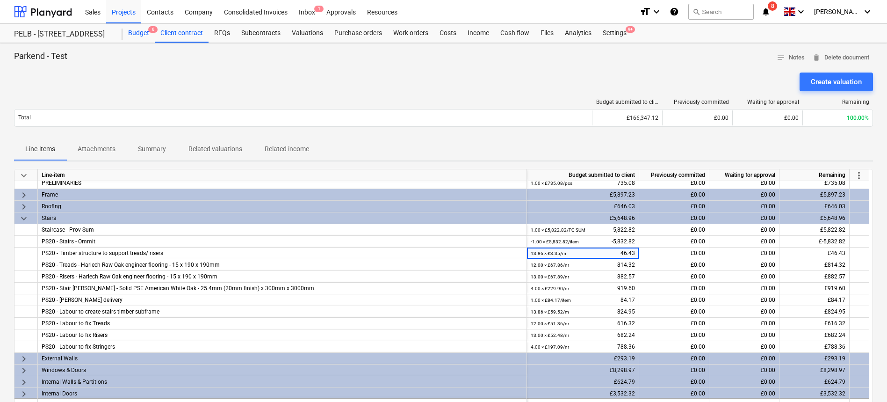
click at [138, 27] on div "Budget 6" at bounding box center [138, 33] width 32 height 19
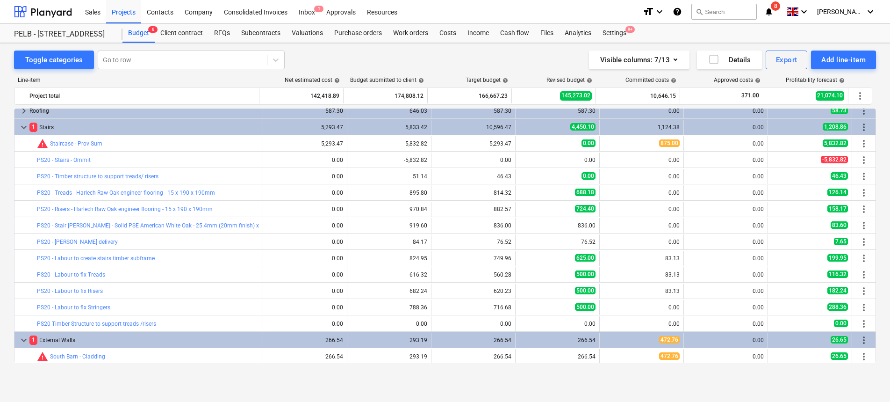
scroll to position [78, 0]
